Goal: Contribute content: Contribute content

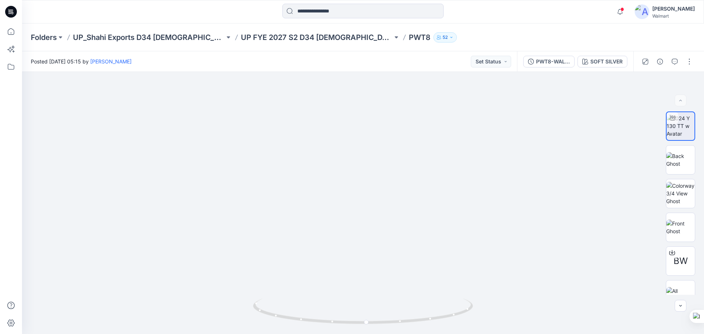
drag, startPoint x: 11, startPoint y: 12, endPoint x: 21, endPoint y: 14, distance: 10.0
click at [11, 12] on icon at bounding box center [9, 12] width 3 height 0
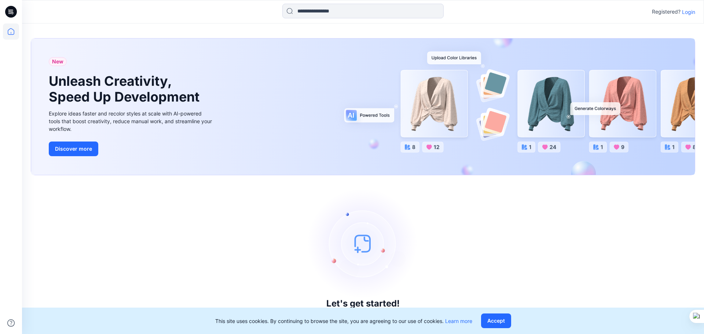
click at [688, 12] on p "Login" at bounding box center [688, 12] width 13 height 8
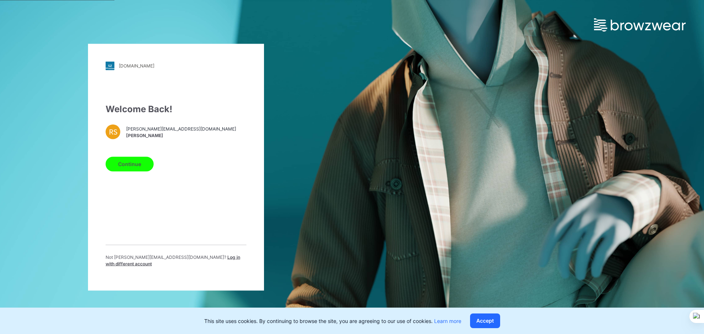
click at [129, 168] on button "Continue" at bounding box center [130, 164] width 48 height 15
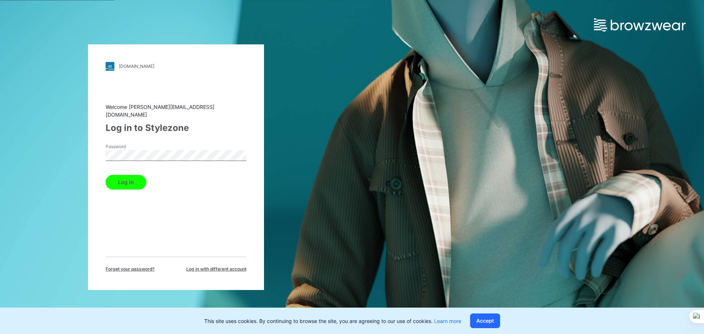
click at [121, 178] on button "Log in" at bounding box center [126, 182] width 41 height 15
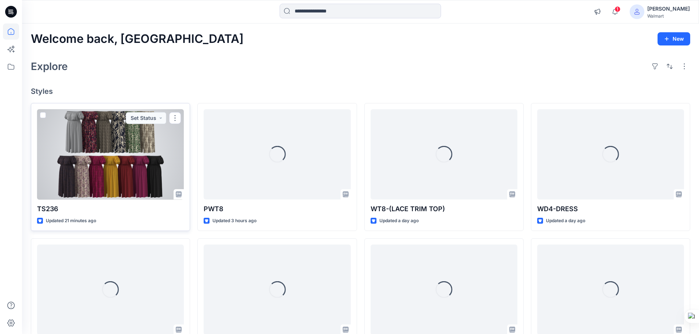
click at [131, 177] on div at bounding box center [110, 154] width 147 height 91
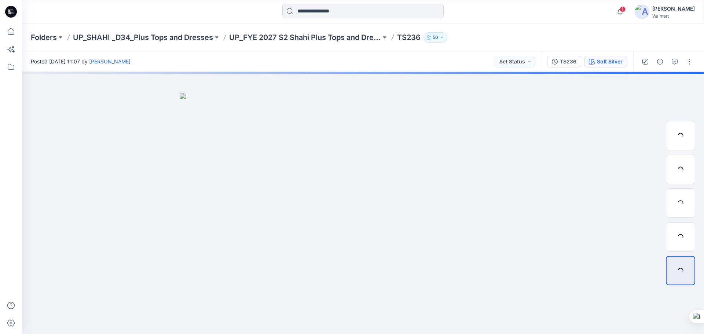
click at [610, 64] on div "Soft Silver" at bounding box center [610, 62] width 26 height 8
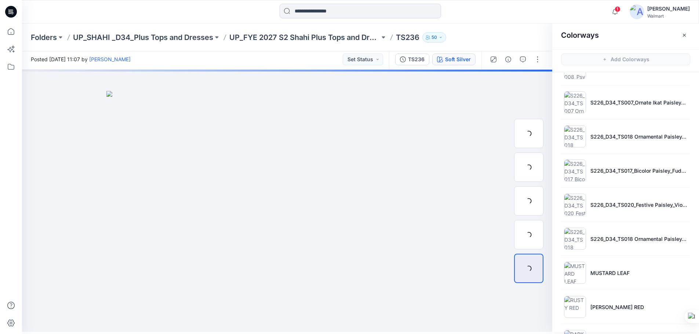
scroll to position [122, 0]
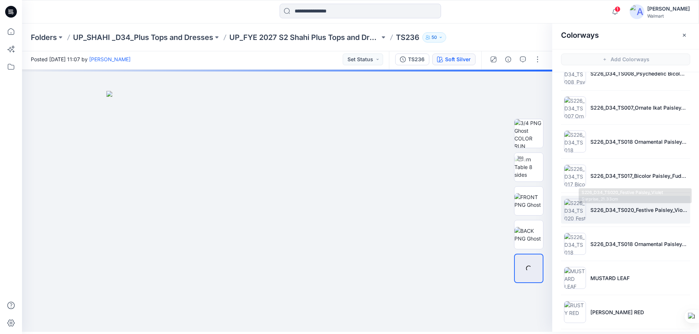
click at [602, 204] on li "S226_D34_TS020_Festive Paisley_Violet Surprise_21.33cm" at bounding box center [625, 210] width 129 height 28
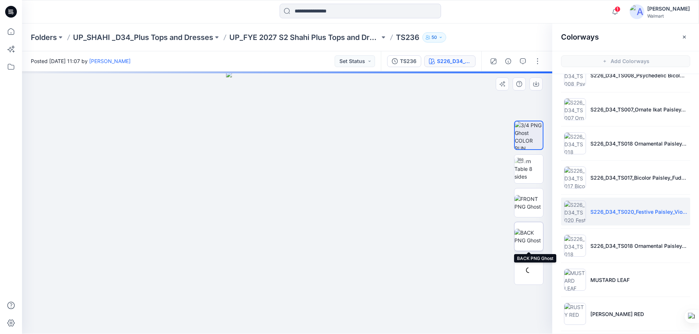
scroll to position [0, 0]
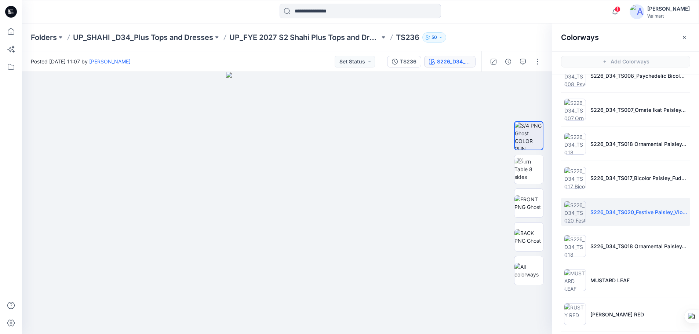
click at [12, 14] on icon at bounding box center [11, 12] width 12 height 12
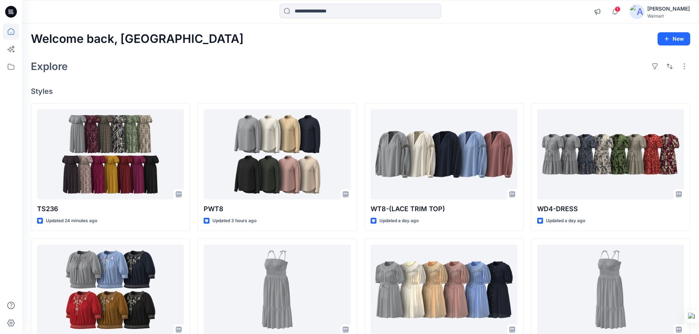
click at [11, 8] on icon at bounding box center [11, 12] width 12 height 12
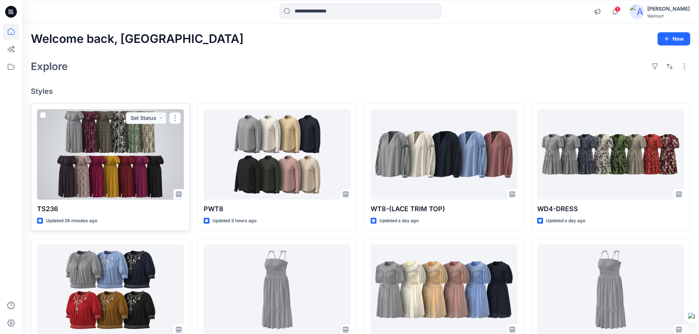
click at [130, 163] on div at bounding box center [110, 154] width 147 height 91
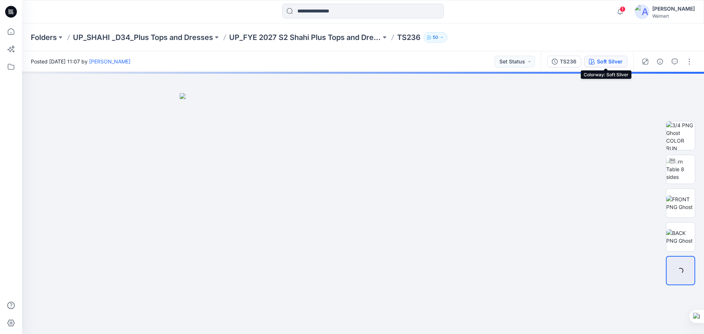
click at [603, 62] on div "Soft Silver" at bounding box center [610, 62] width 26 height 8
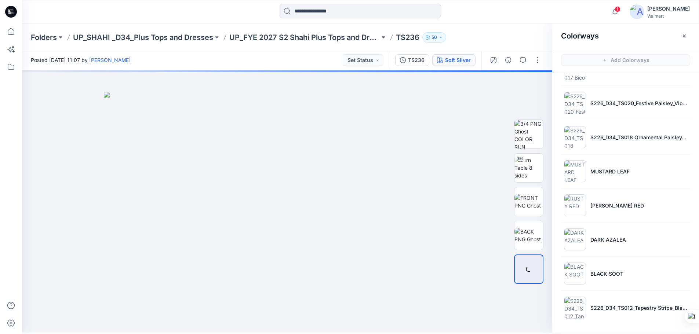
scroll to position [2, 0]
click at [609, 314] on li "S226_D34_TS012_Tapestry Stripe_Black Crimson_32cm" at bounding box center [625, 307] width 129 height 28
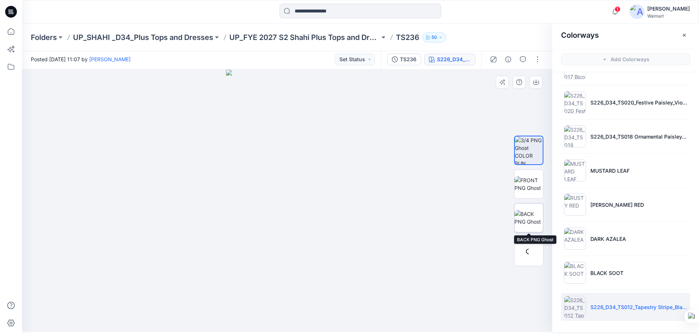
click at [530, 217] on img at bounding box center [528, 217] width 29 height 15
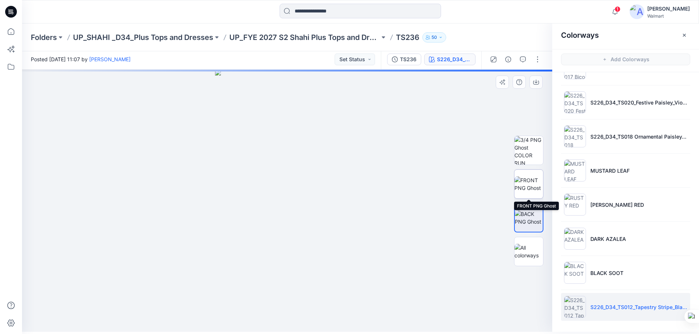
click at [530, 188] on img at bounding box center [528, 183] width 29 height 15
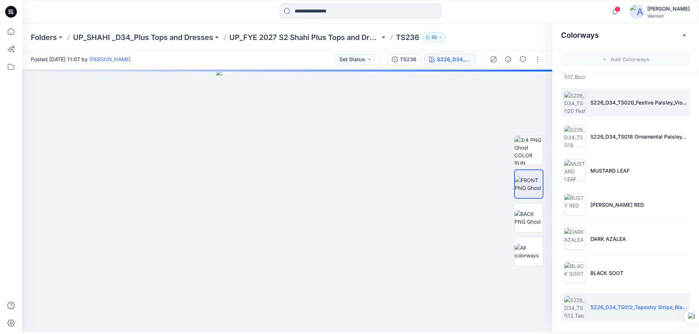
click at [574, 99] on img at bounding box center [575, 102] width 22 height 22
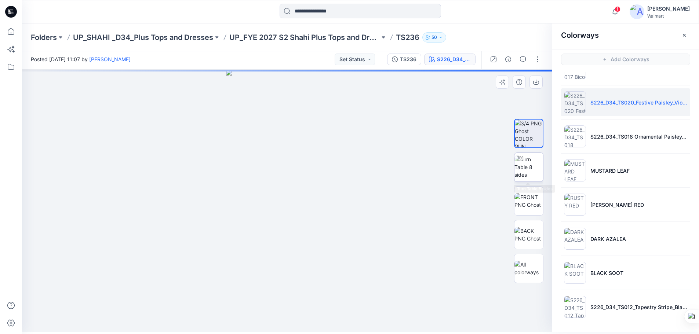
click at [533, 169] on img at bounding box center [528, 166] width 29 height 23
click at [538, 61] on button "button" at bounding box center [537, 60] width 12 height 12
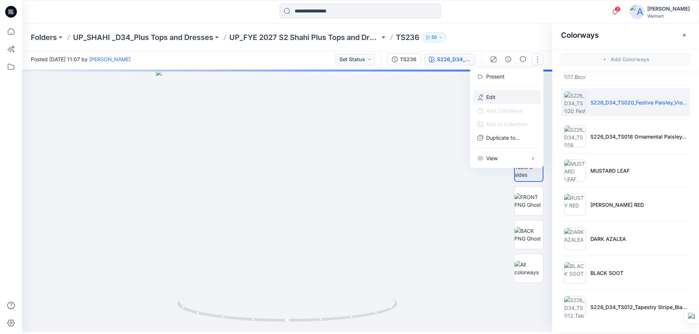
click at [500, 97] on button "Edit" at bounding box center [506, 97] width 67 height 14
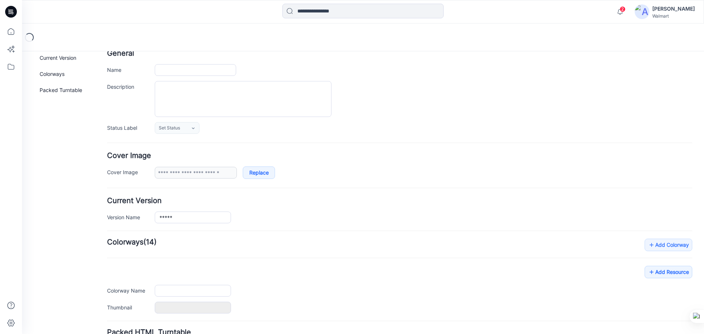
type input "*****"
type input "**********"
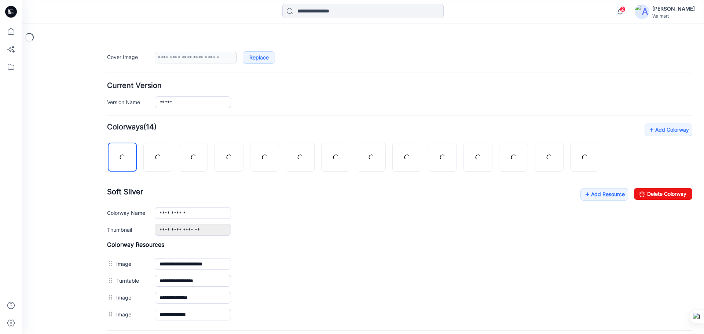
scroll to position [230, 0]
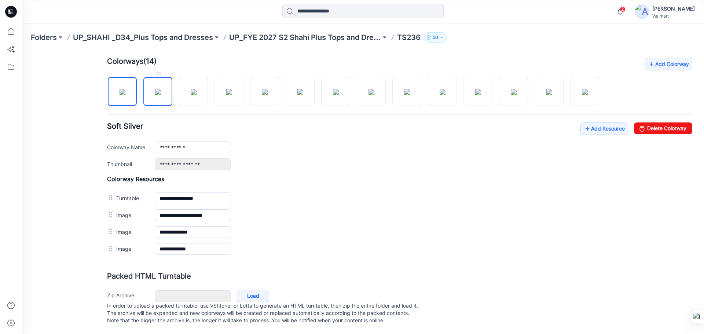
click at [161, 89] on img at bounding box center [158, 92] width 6 height 6
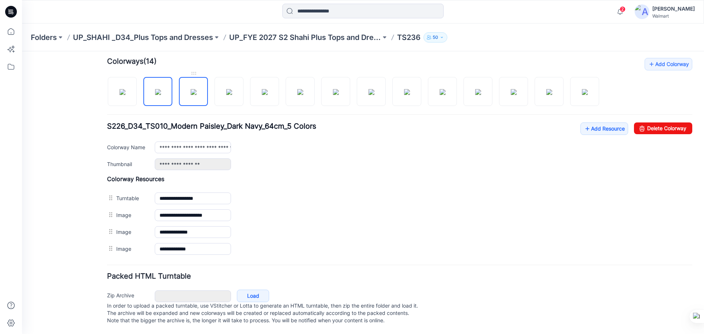
click at [197, 89] on img at bounding box center [194, 92] width 6 height 6
click at [232, 89] on img at bounding box center [229, 92] width 6 height 6
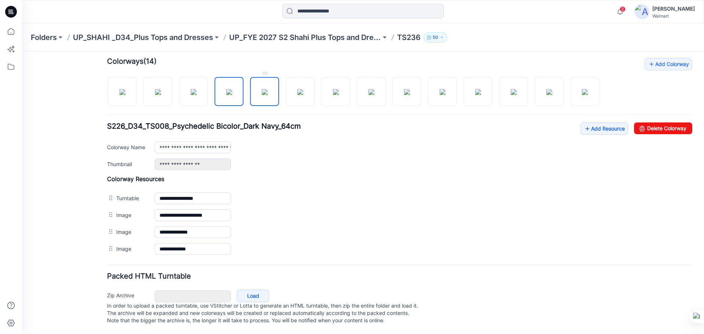
click at [268, 89] on img at bounding box center [265, 92] width 6 height 6
click at [301, 92] on img at bounding box center [300, 92] width 6 height 6
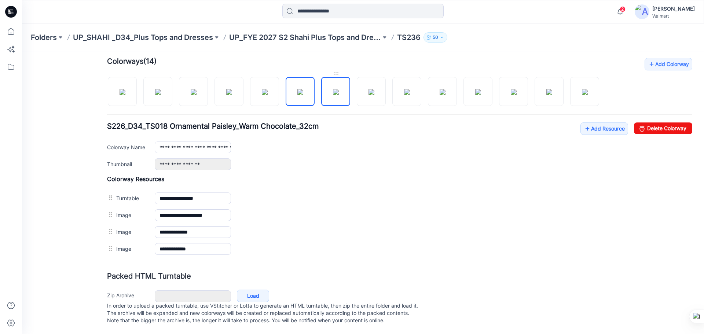
click at [339, 89] on img at bounding box center [336, 92] width 6 height 6
click at [369, 94] on img at bounding box center [372, 92] width 6 height 6
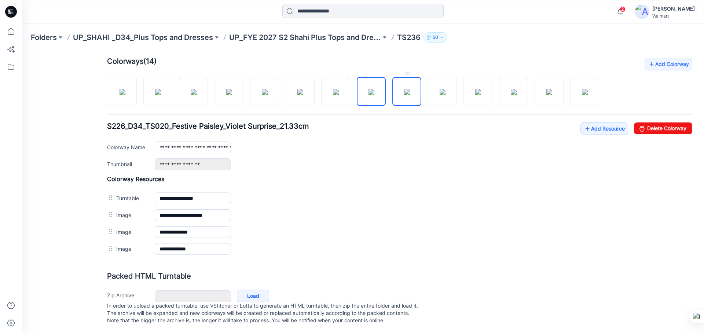
click at [410, 89] on img at bounding box center [407, 92] width 6 height 6
click at [440, 89] on img at bounding box center [443, 92] width 6 height 6
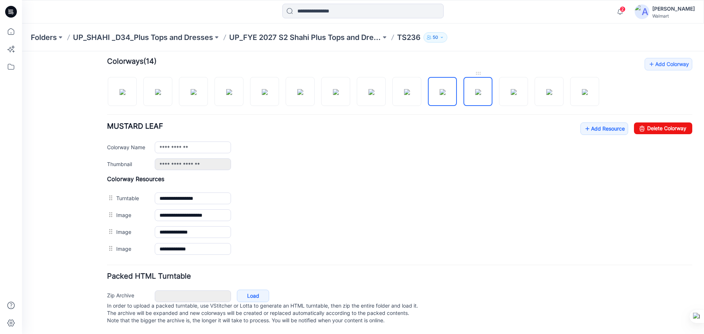
click at [481, 92] on img at bounding box center [478, 92] width 6 height 6
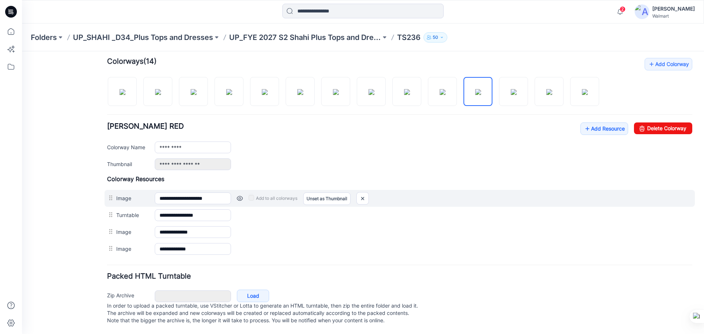
drag, startPoint x: 122, startPoint y: 210, endPoint x: 128, endPoint y: 193, distance: 18.0
click at [128, 193] on div "**********" at bounding box center [399, 216] width 585 height 82
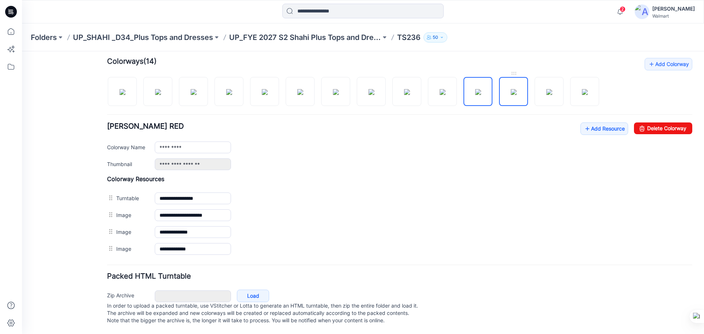
click at [514, 89] on img at bounding box center [514, 92] width 6 height 6
click at [546, 89] on img at bounding box center [549, 92] width 6 height 6
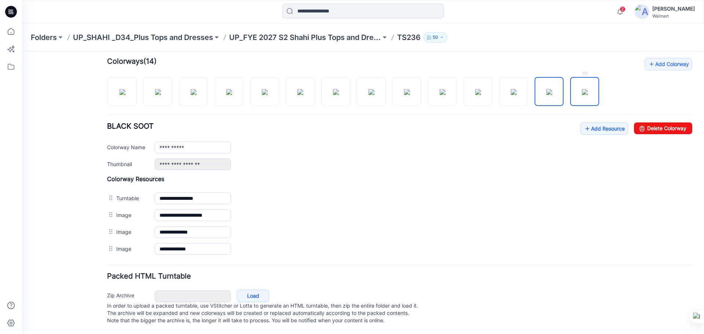
click at [582, 95] on img at bounding box center [585, 92] width 6 height 6
type input "**********"
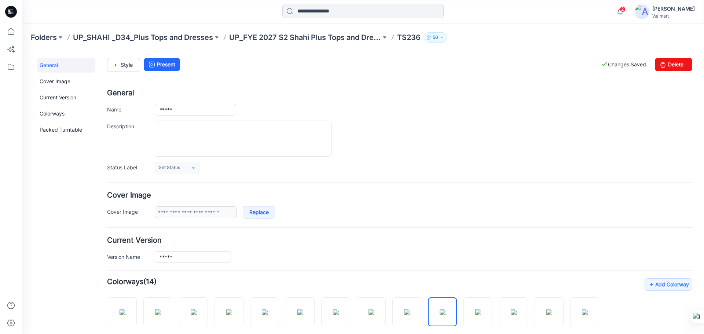
scroll to position [0, 0]
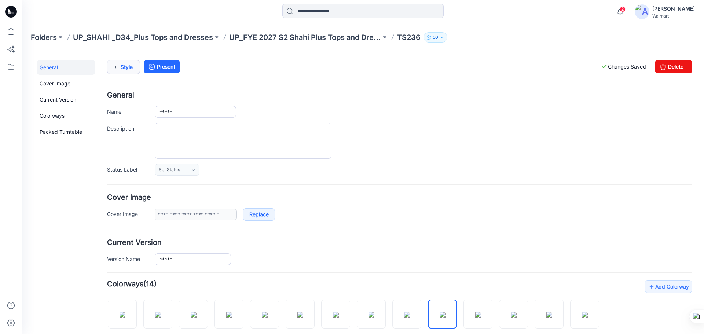
click at [130, 66] on link "Style" at bounding box center [123, 67] width 33 height 14
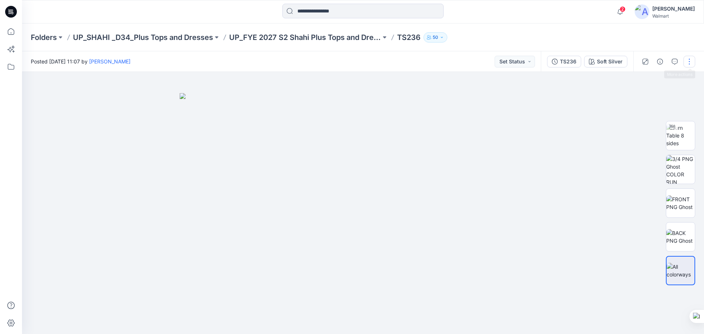
click at [685, 61] on button "button" at bounding box center [690, 62] width 12 height 12
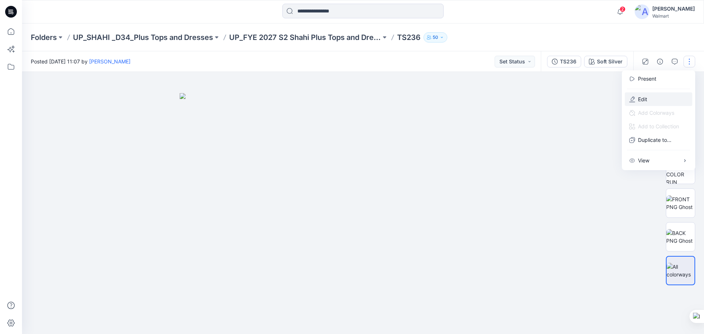
click at [639, 98] on p "Edit" at bounding box center [642, 99] width 9 height 8
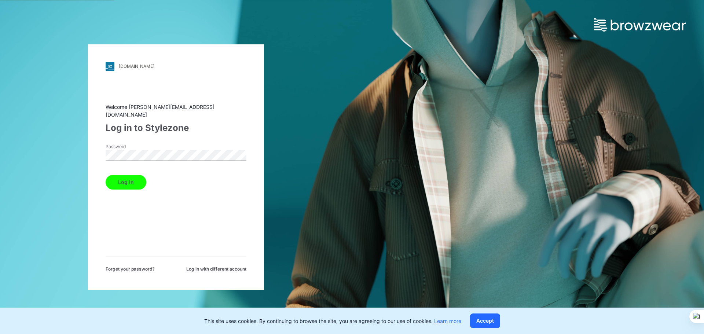
click at [131, 180] on button "Log in" at bounding box center [126, 182] width 41 height 15
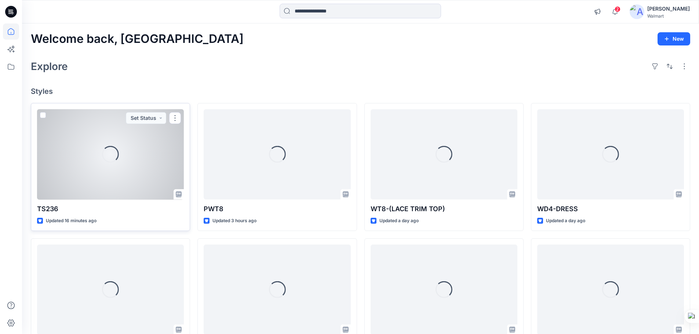
click at [91, 187] on div "Loading..." at bounding box center [110, 154] width 147 height 91
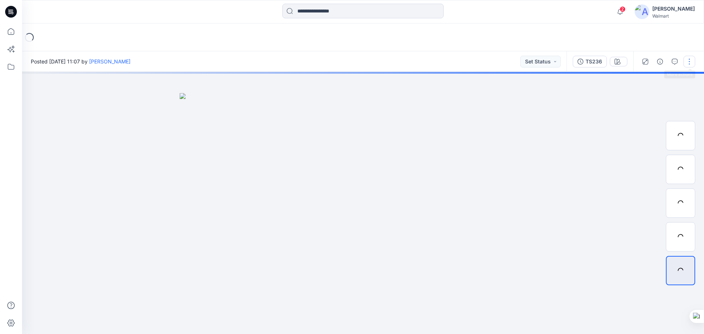
click at [688, 63] on button "button" at bounding box center [690, 62] width 12 height 12
click at [519, 118] on div at bounding box center [363, 203] width 682 height 262
click at [689, 60] on button "button" at bounding box center [690, 62] width 12 height 12
click at [530, 150] on div at bounding box center [363, 203] width 682 height 262
click at [693, 63] on button "button" at bounding box center [690, 62] width 12 height 12
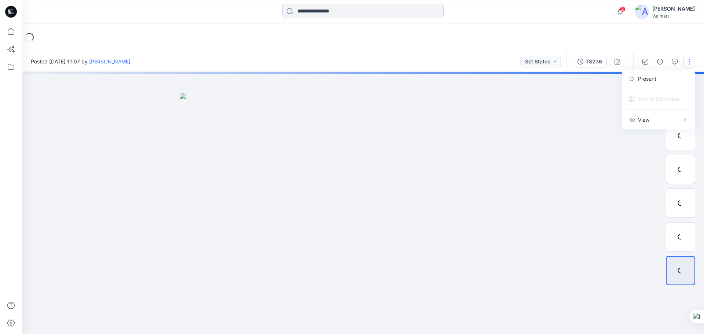
click at [486, 140] on div at bounding box center [363, 203] width 682 height 262
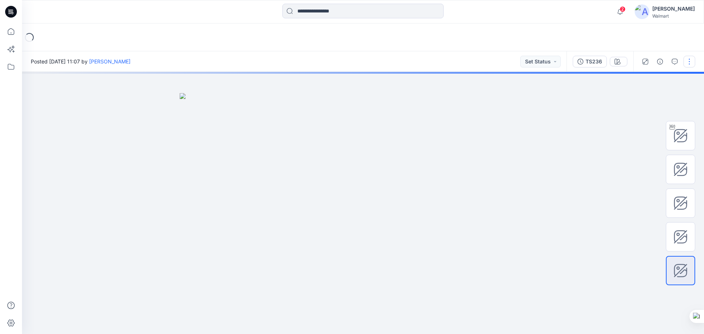
click at [690, 61] on button "button" at bounding box center [690, 62] width 12 height 12
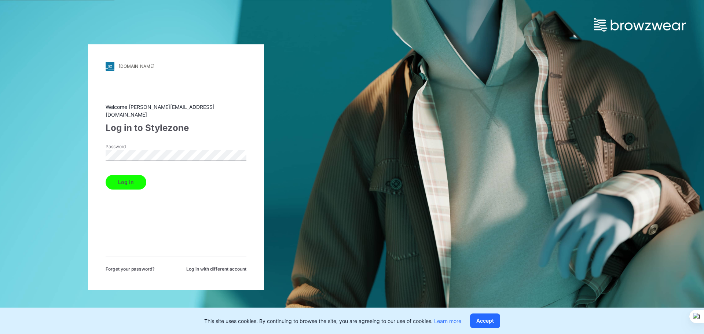
click at [128, 177] on button "Log in" at bounding box center [126, 182] width 41 height 15
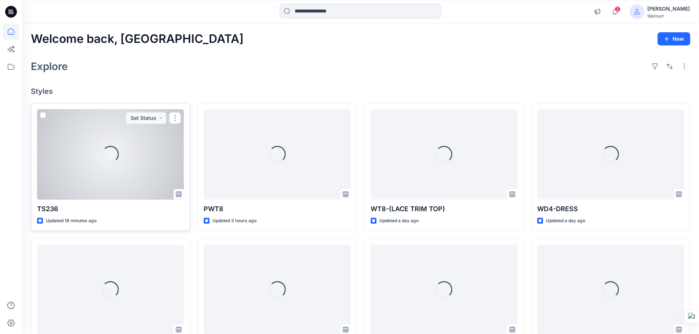
click at [106, 185] on div "Loading..." at bounding box center [110, 154] width 147 height 91
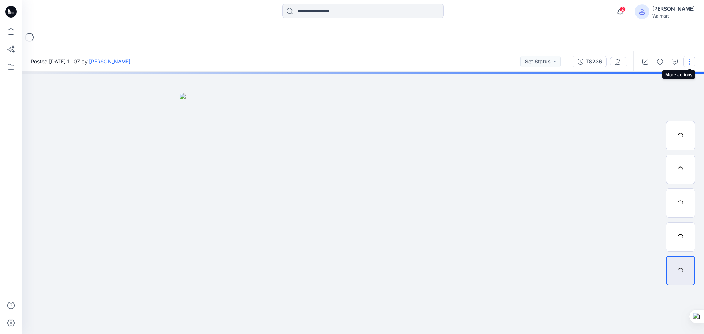
click at [690, 58] on button "button" at bounding box center [690, 62] width 12 height 12
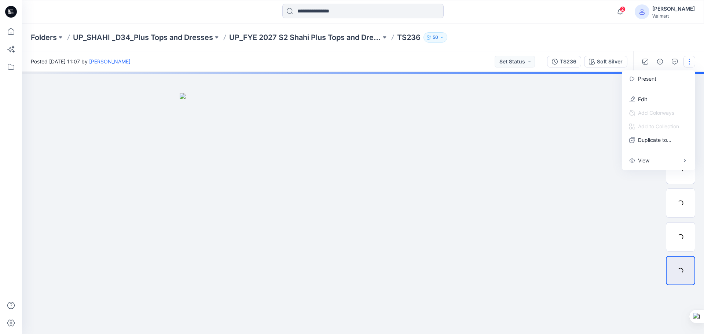
click at [640, 102] on p "Edit" at bounding box center [642, 99] width 9 height 8
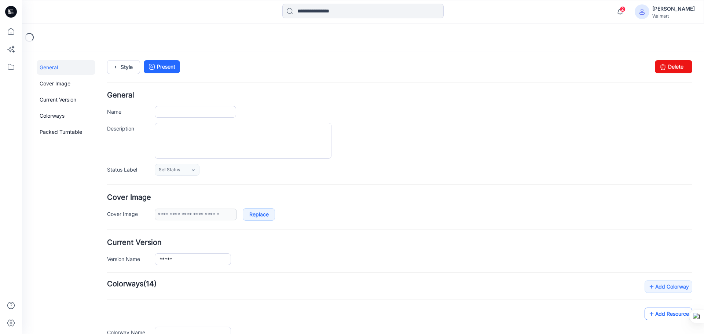
type input "*****"
type input "**********"
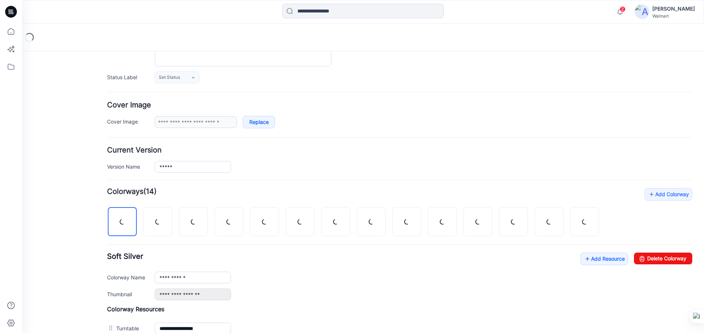
scroll to position [110, 0]
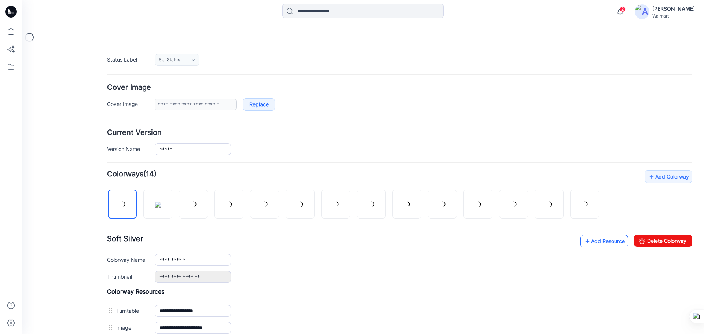
click at [603, 241] on link "Add Resource" at bounding box center [604, 241] width 48 height 12
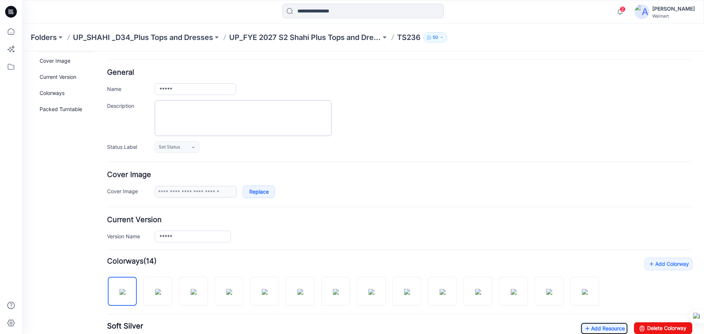
scroll to position [0, 0]
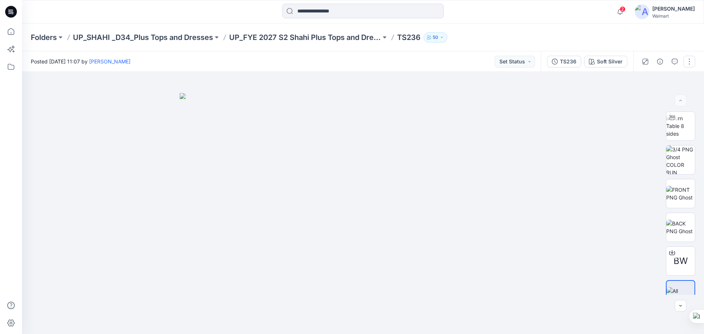
click at [686, 59] on button "button" at bounding box center [690, 62] width 12 height 12
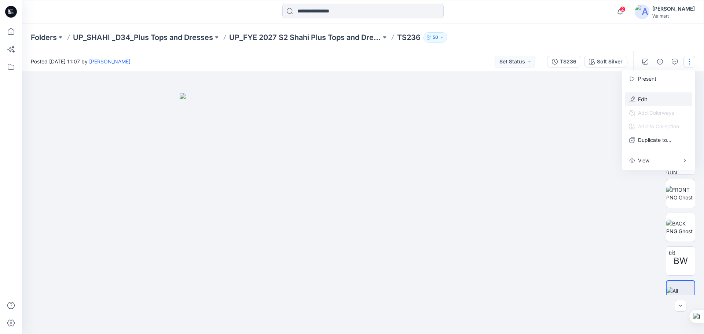
click at [645, 102] on p "Edit" at bounding box center [642, 99] width 9 height 8
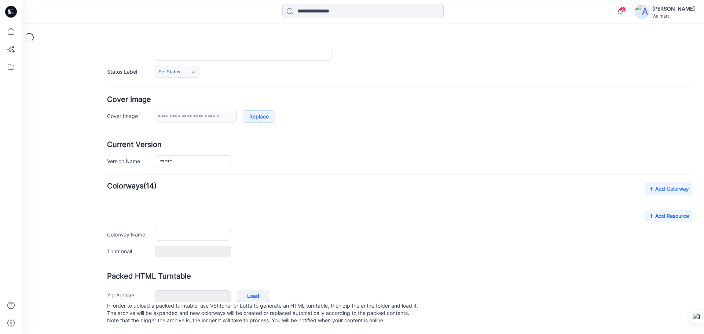
type input "*****"
type input "**********"
